Goal: Task Accomplishment & Management: Complete application form

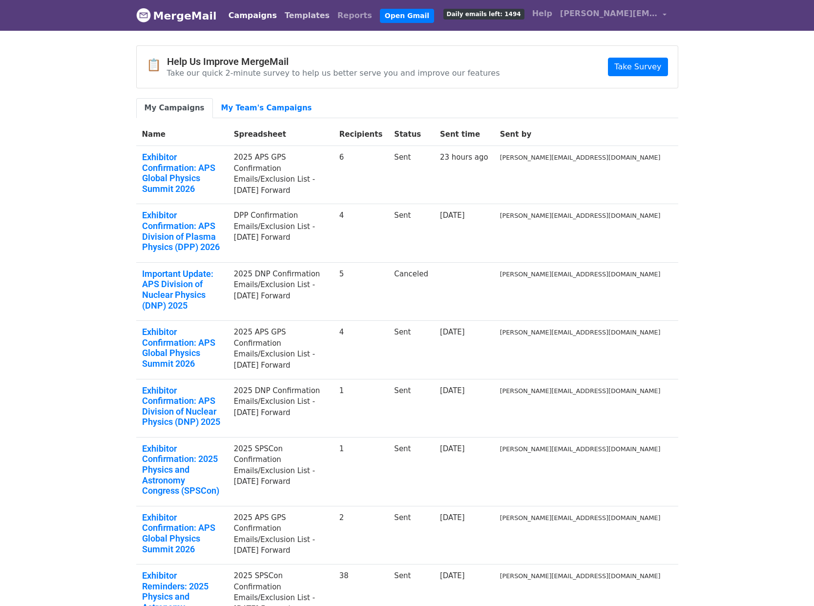
click at [291, 21] on link "Templates" at bounding box center [307, 16] width 53 height 20
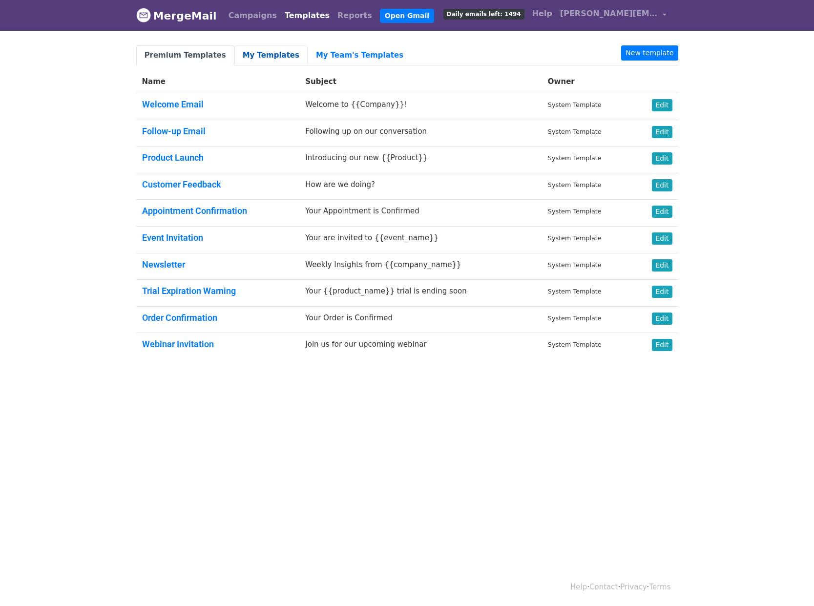
click at [241, 57] on link "My Templates" at bounding box center [271, 55] width 73 height 20
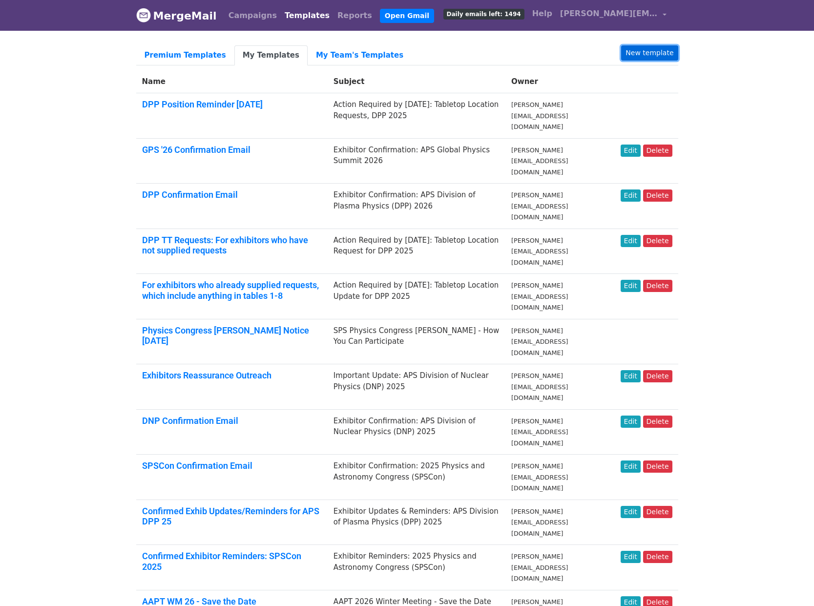
click at [659, 49] on link "New template" at bounding box center [649, 52] width 57 height 15
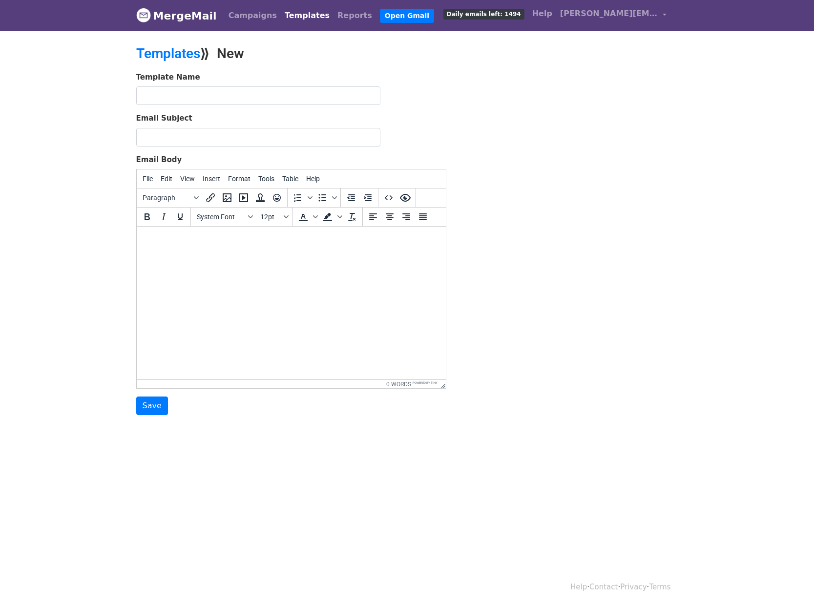
click at [158, 250] on html at bounding box center [290, 240] width 309 height 26
paste body
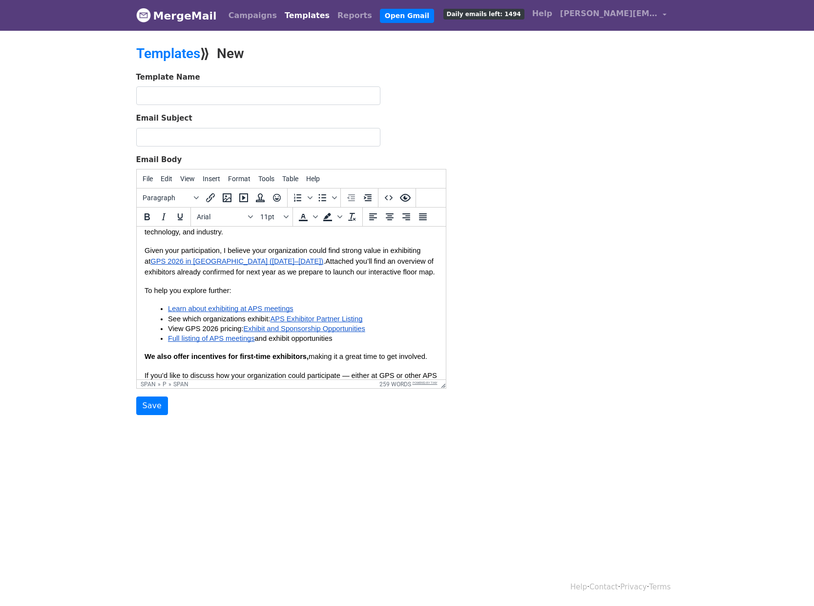
scroll to position [144, 0]
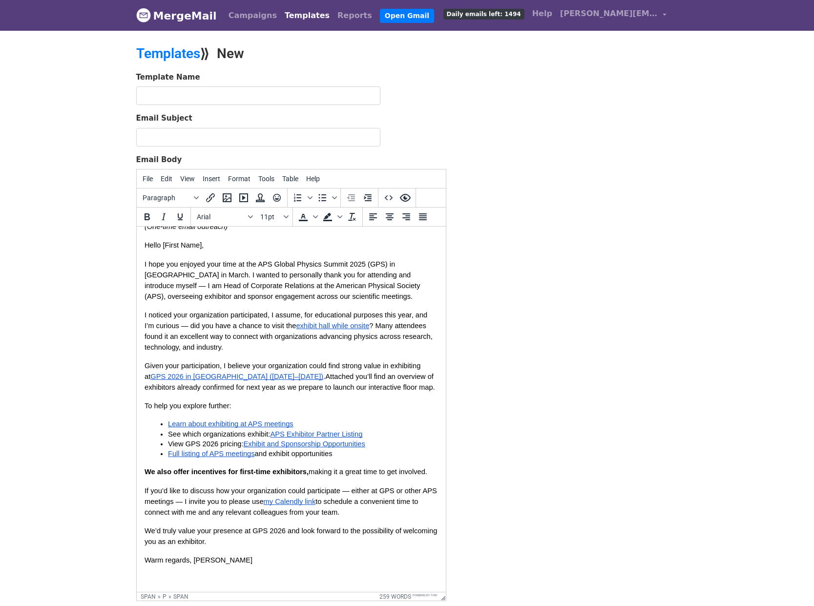
drag, startPoint x: 442, startPoint y: 384, endPoint x: 480, endPoint y: 597, distance: 216.0
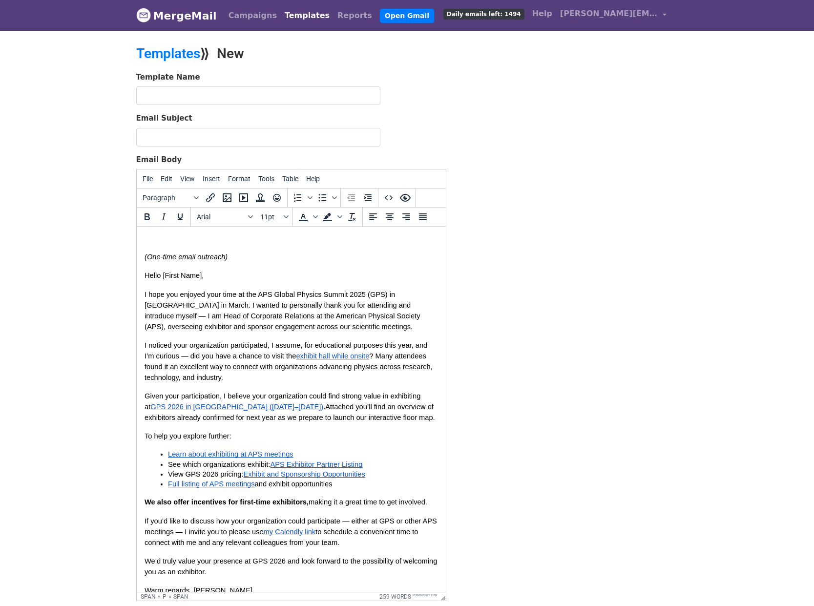
scroll to position [0, 0]
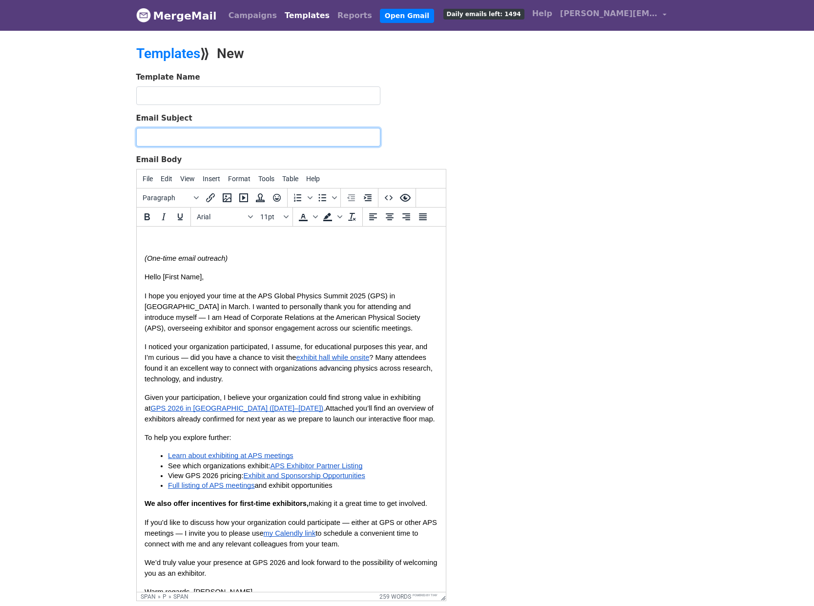
click at [172, 143] on input "Email Subject" at bounding box center [258, 137] width 244 height 19
paste input "From Anaheim to Denver: Build on your APS Global Physics Summit 2025 experience…"
type input "From Anaheim to Denver: Build on your APS Global Physics Summit 2025 experience…"
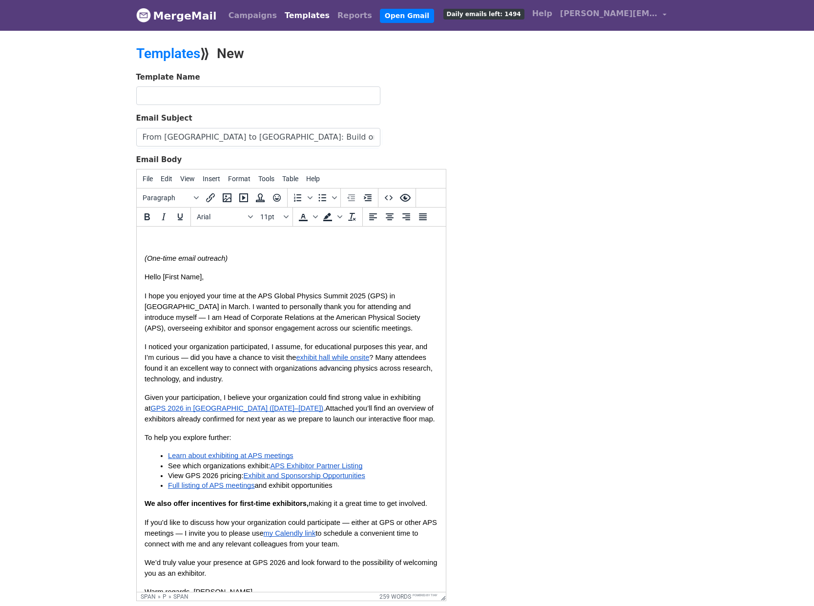
click at [165, 275] on span "Hello [First Name]," at bounding box center [173, 277] width 59 height 8
click at [388, 408] on span "Attached you’ll find an overview of exhibitors already confirmed for next year …" at bounding box center [289, 414] width 291 height 19
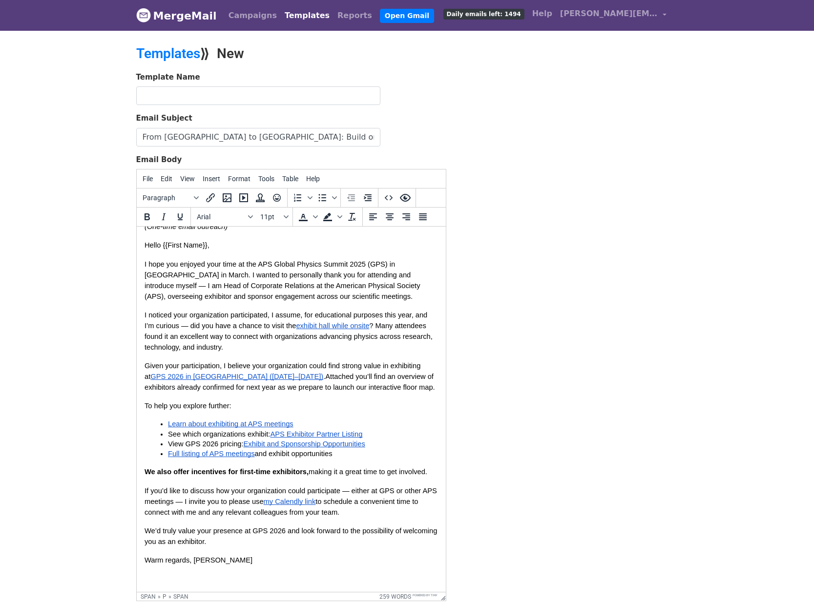
scroll to position [37, 0]
click at [199, 92] on input "text" at bounding box center [258, 95] width 244 height 19
paste input "GPS ‘25 Targeted Attendee List"
type input "GPS ‘25 Targeted Attendee List"
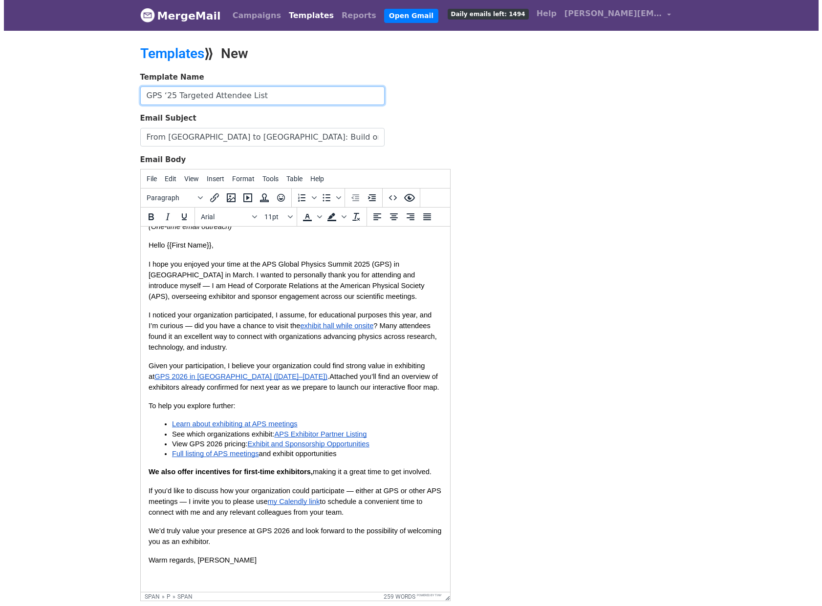
scroll to position [44, 0]
click at [209, 199] on icon "Insert/edit link" at bounding box center [211, 198] width 12 height 12
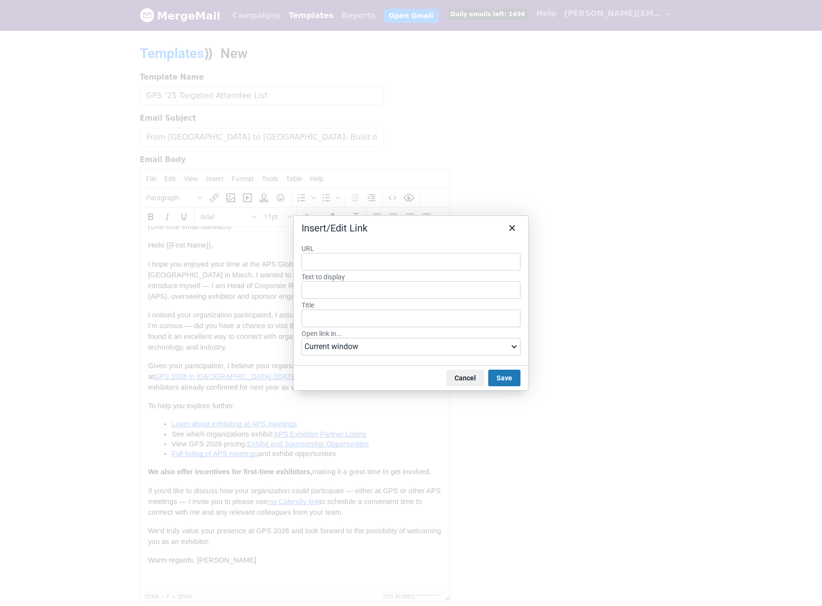
type input "https://drive.google.com/file/d/1wxP6-3Dv1C5K8EuxWzCvahmLMa-dF77p/view?usp=shar…"
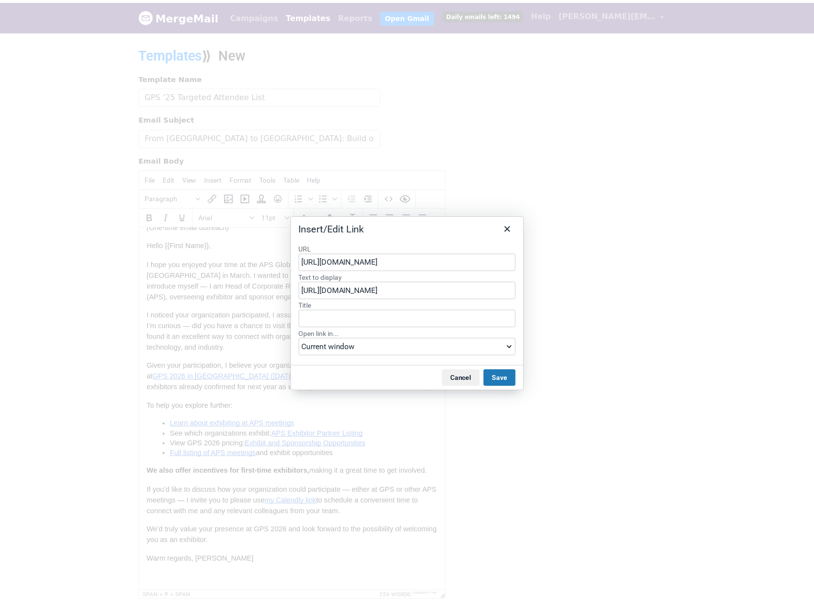
scroll to position [0, 125]
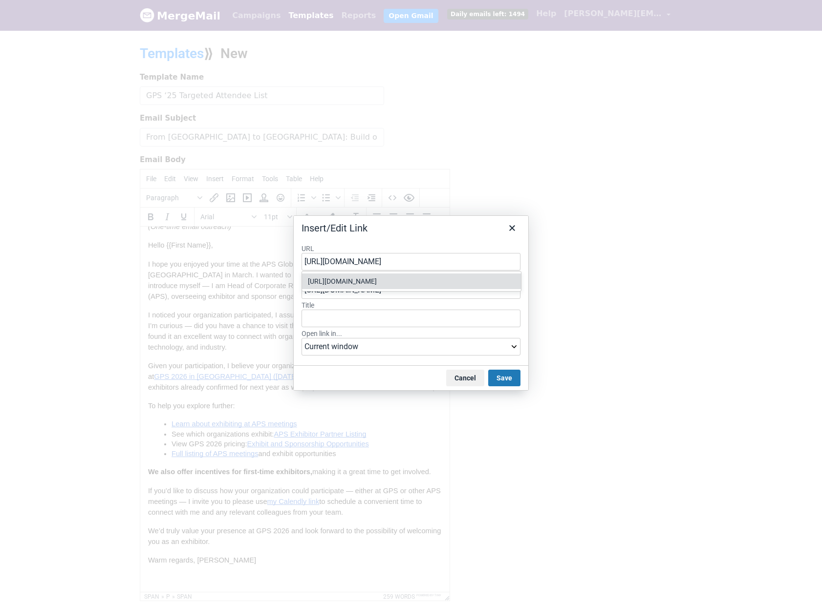
click at [417, 274] on div "https://drive.google.com/file/d/1wxP6-3Dv1C5K8EuxWzCvahmLMa-dF77p/view?usp=shar…" at bounding box center [411, 282] width 219 height 16
click at [504, 375] on button "Save" at bounding box center [504, 378] width 32 height 17
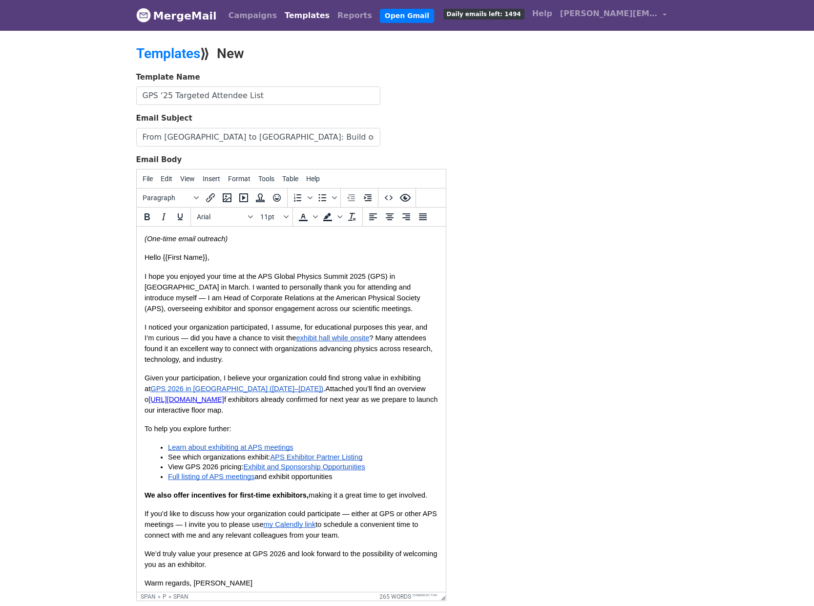
scroll to position [15, 0]
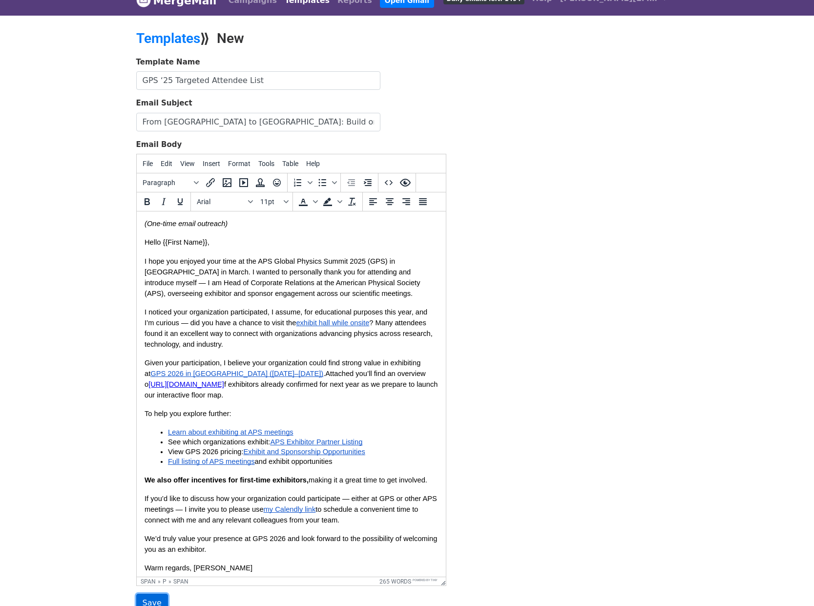
click at [157, 598] on input "Save" at bounding box center [152, 603] width 32 height 19
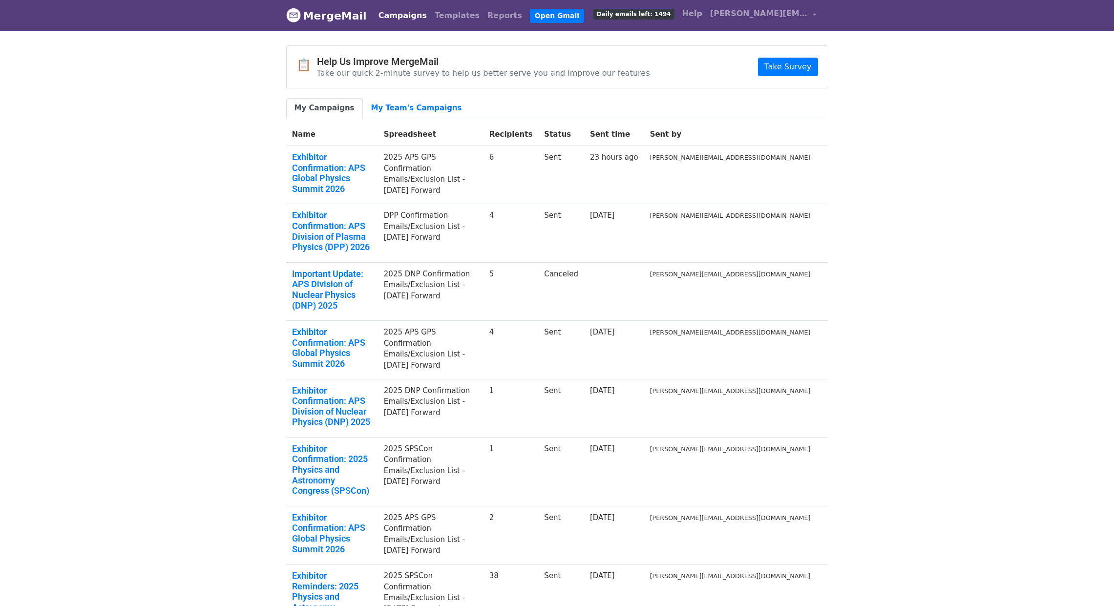
click at [176, 199] on body "MergeMail Campaigns Templates Reports Open Gmail Daily emails left: 1494 Help b…" at bounding box center [557, 412] width 1114 height 825
click at [104, 182] on body "MergeMail Campaigns Templates Reports Open Gmail Daily emails left: 1494 Help b…" at bounding box center [557, 412] width 1114 height 825
